Goal: Check status

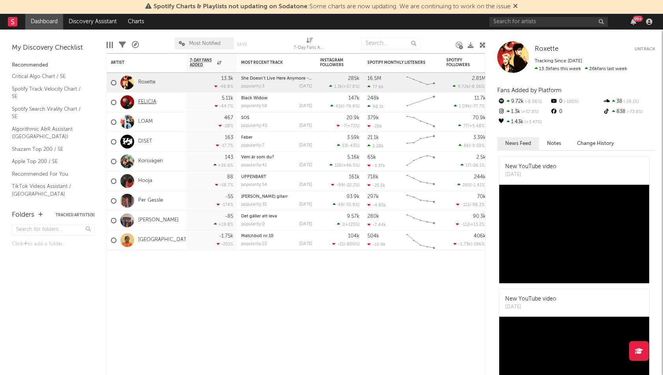
click at [149, 100] on link "FELICIA" at bounding box center [147, 102] width 18 height 7
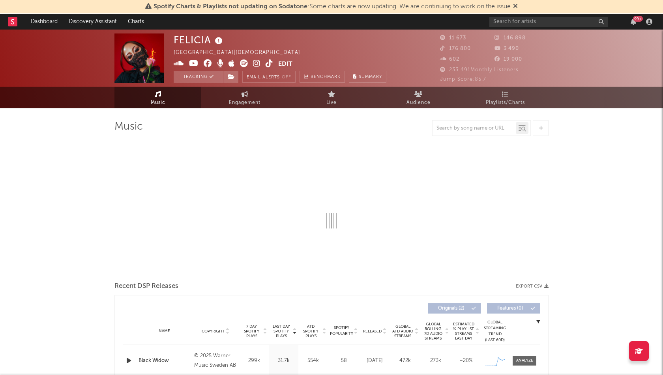
select select "1w"
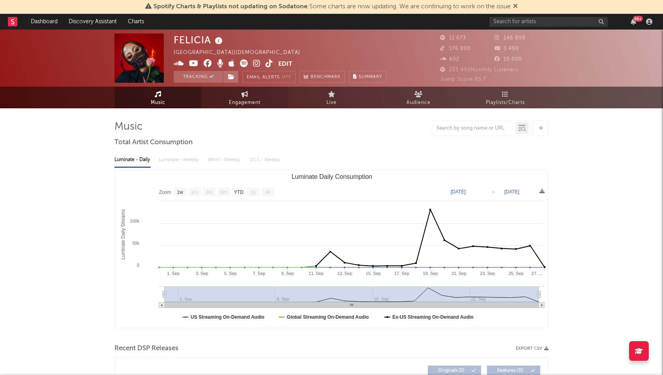
click at [233, 102] on span "Engagement" at bounding box center [245, 102] width 32 height 9
select select "1w"
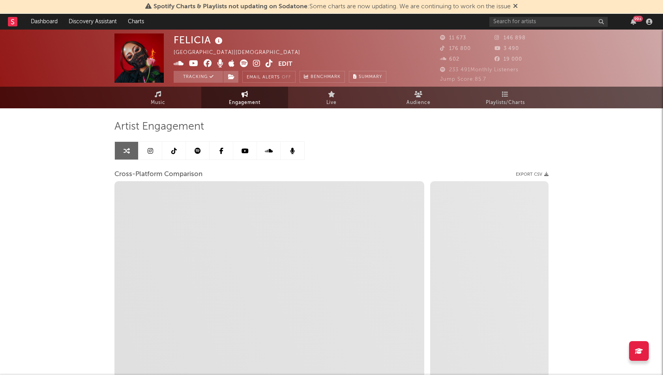
select select "1m"
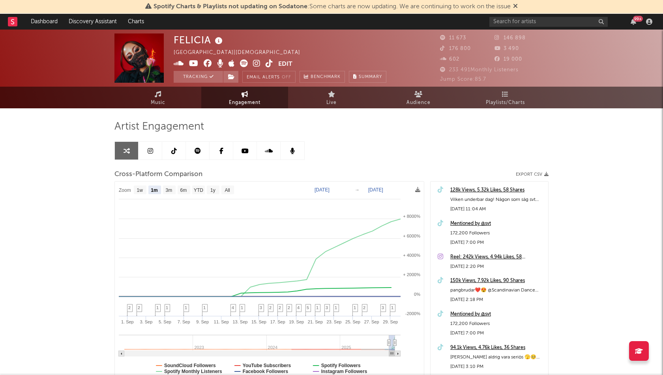
click at [175, 149] on icon at bounding box center [174, 151] width 6 height 6
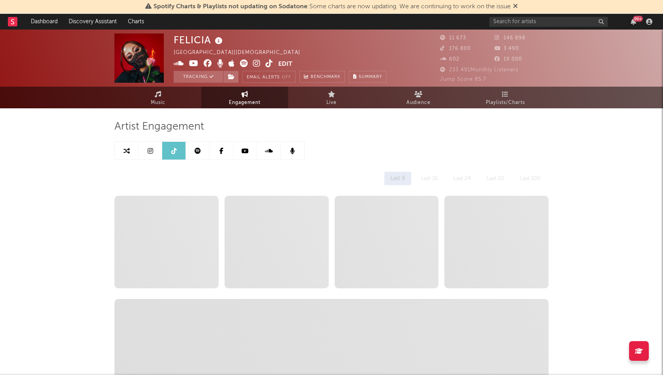
select select "1w"
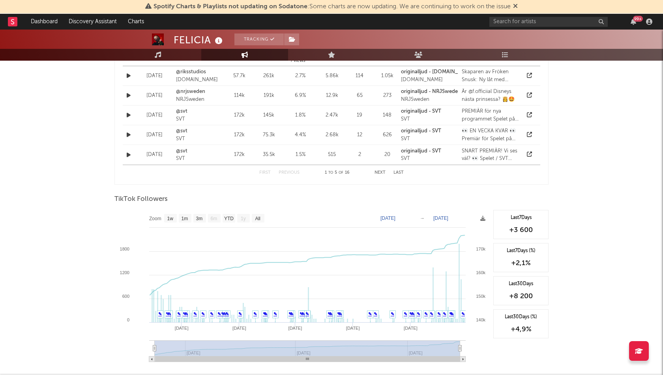
scroll to position [646, 0]
